Goal: Information Seeking & Learning: Learn about a topic

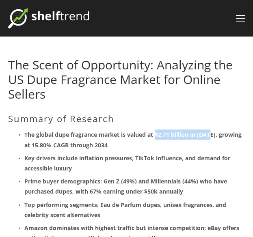
drag, startPoint x: 156, startPoint y: 135, endPoint x: 210, endPoint y: 137, distance: 53.7
click at [210, 137] on strong "The global dupe fragrance market is valued at $2.71 billion in [DATE], growing …" at bounding box center [133, 140] width 219 height 18
copy strong "$2.71 billion in [DATE]"
click at [166, 179] on strong "Prime buyer demographics: Gen Z (49%) and Millennials (44%) who have purchased …" at bounding box center [126, 187] width 205 height 18
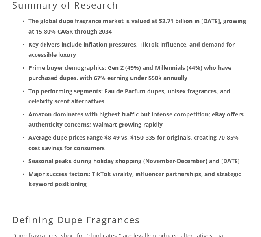
scroll to position [98, 0]
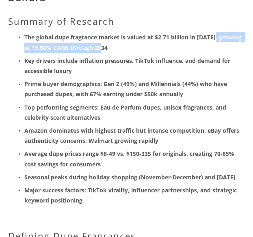
drag, startPoint x: 216, startPoint y: 38, endPoint x: 124, endPoint y: 44, distance: 92.1
click at [124, 44] on p "The global dupe fragrance market is valued at $2.71 billion in [DATE], growing …" at bounding box center [134, 42] width 221 height 20
copy strong "growing at 15.80% CAGR through 2034"
click at [121, 50] on p "The global dupe fragrance market is valued at $2.71 billion in [DATE], growing …" at bounding box center [134, 42] width 221 height 20
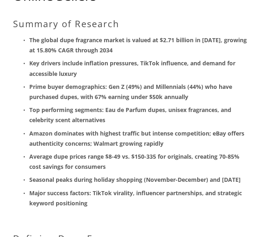
click at [192, 136] on strong "Amazon dominates with highest traffic but intense competition; eBay offers auth…" at bounding box center [137, 139] width 217 height 18
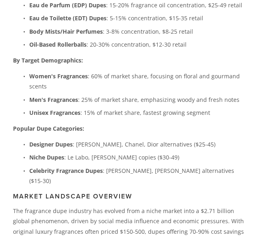
scroll to position [458, 0]
